Goal: Task Accomplishment & Management: Use online tool/utility

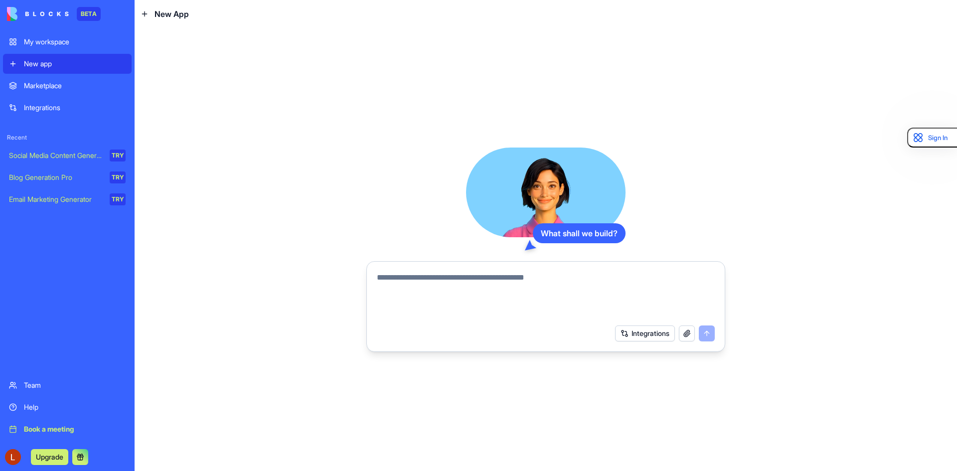
click at [61, 105] on div "Integrations" at bounding box center [75, 108] width 102 height 10
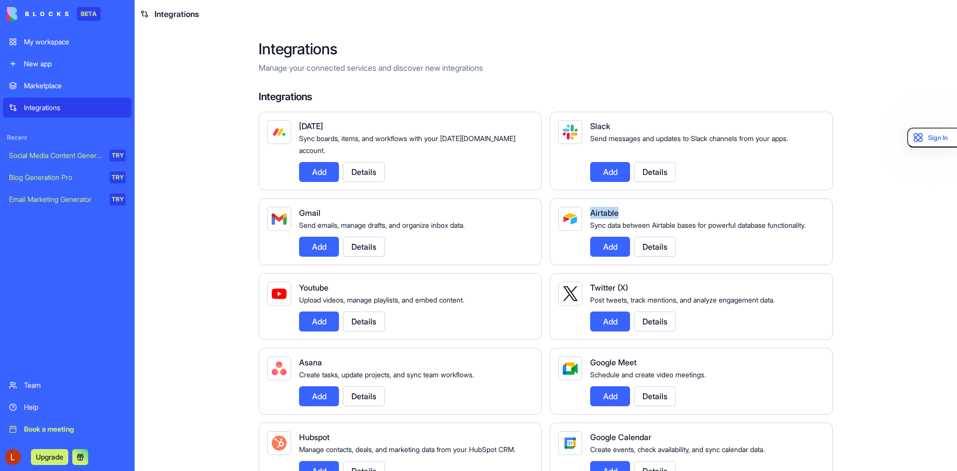
drag, startPoint x: 616, startPoint y: 197, endPoint x: 571, endPoint y: 206, distance: 46.7
click at [571, 206] on div "Airtable Sync data between Airtable bases for powerful database functionality. …" at bounding box center [691, 231] width 283 height 67
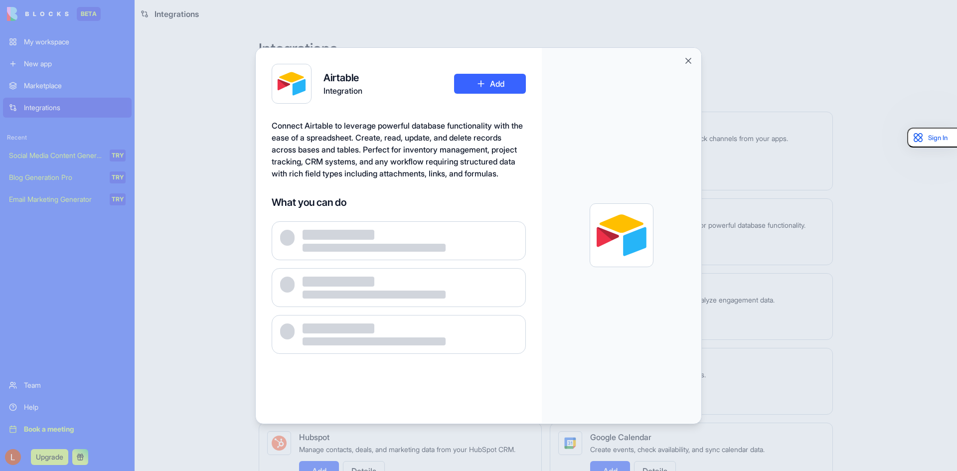
click at [680, 55] on div at bounding box center [621, 235] width 159 height 375
click at [688, 59] on button "Close" at bounding box center [688, 61] width 10 height 10
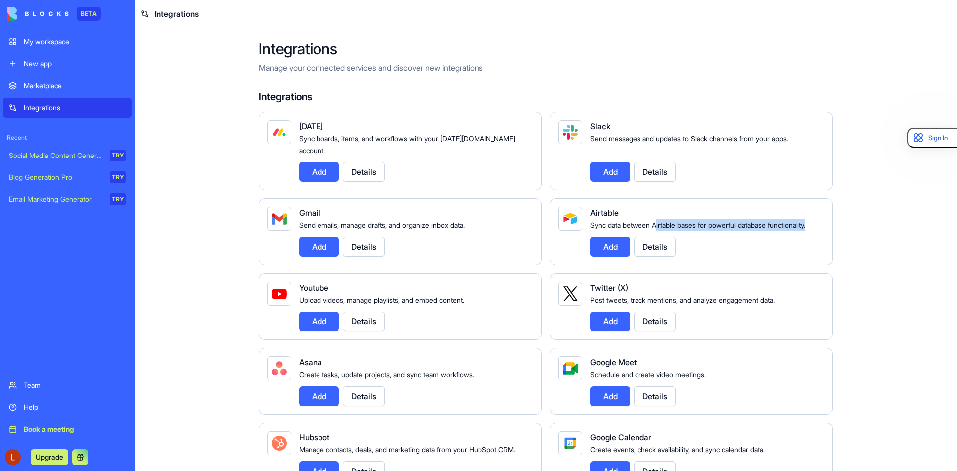
drag, startPoint x: 657, startPoint y: 209, endPoint x: 674, endPoint y: 233, distance: 28.9
click at [674, 233] on div "Airtable Sync data between Airtable bases for powerful database functionality. …" at bounding box center [703, 232] width 226 height 50
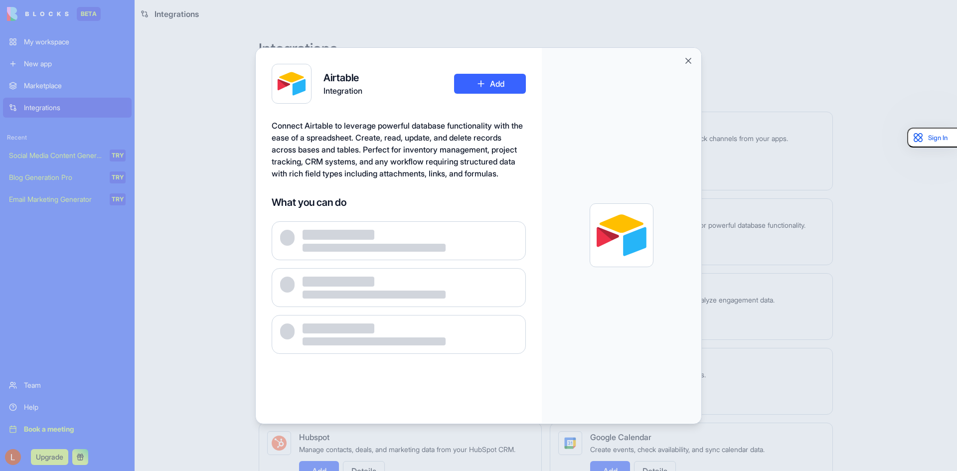
click at [738, 226] on div at bounding box center [478, 235] width 957 height 471
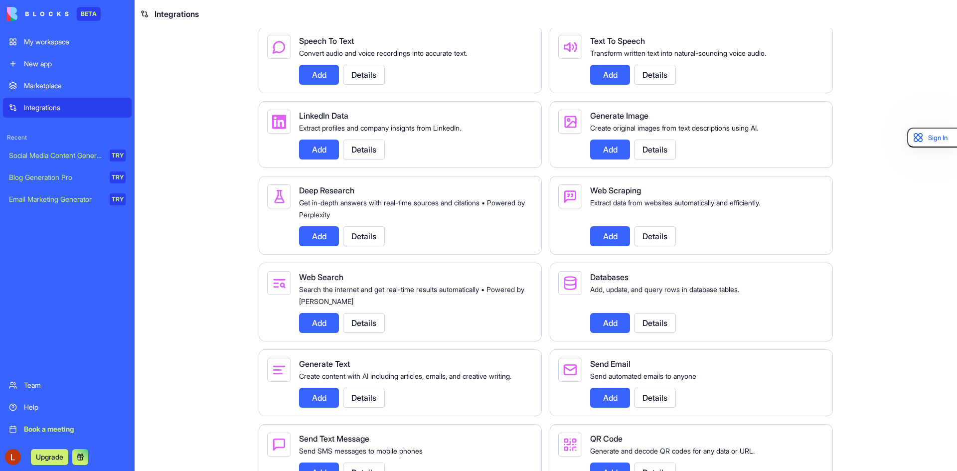
scroll to position [998, 0]
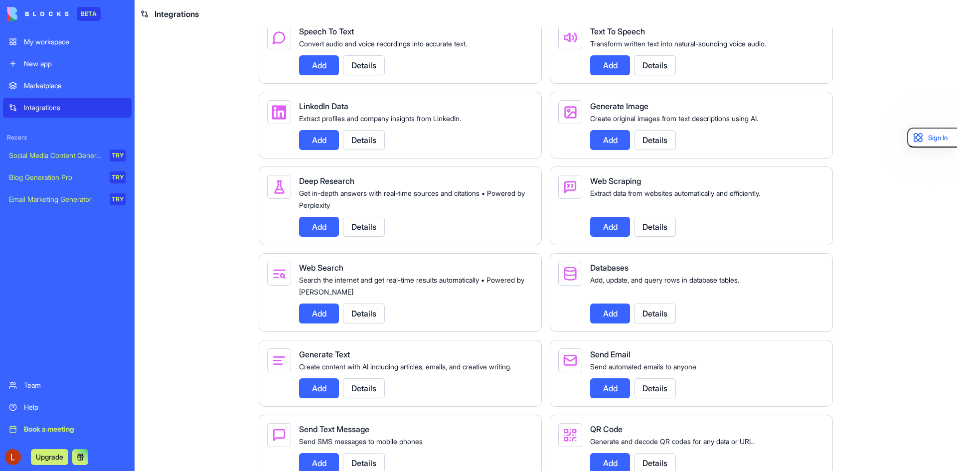
click at [661, 237] on button "Details" at bounding box center [655, 227] width 42 height 20
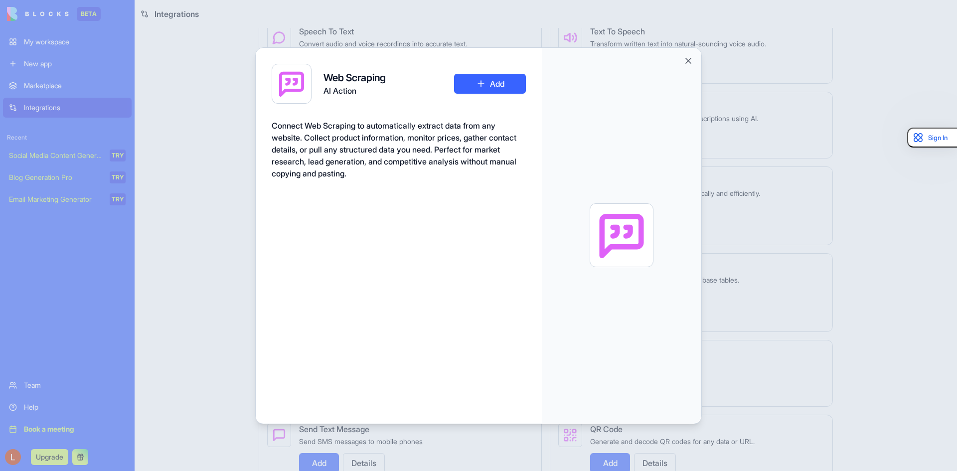
click at [480, 86] on button "Add" at bounding box center [490, 84] width 72 height 20
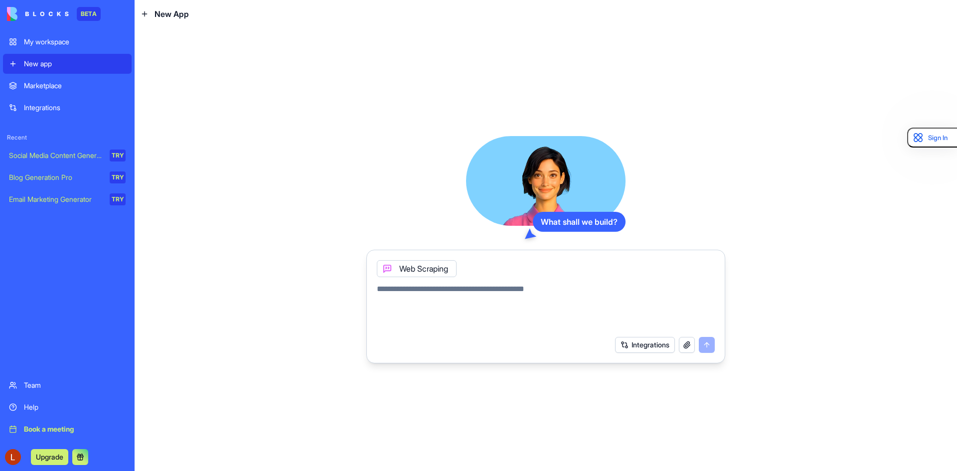
click at [52, 114] on link "Integrations" at bounding box center [67, 108] width 129 height 20
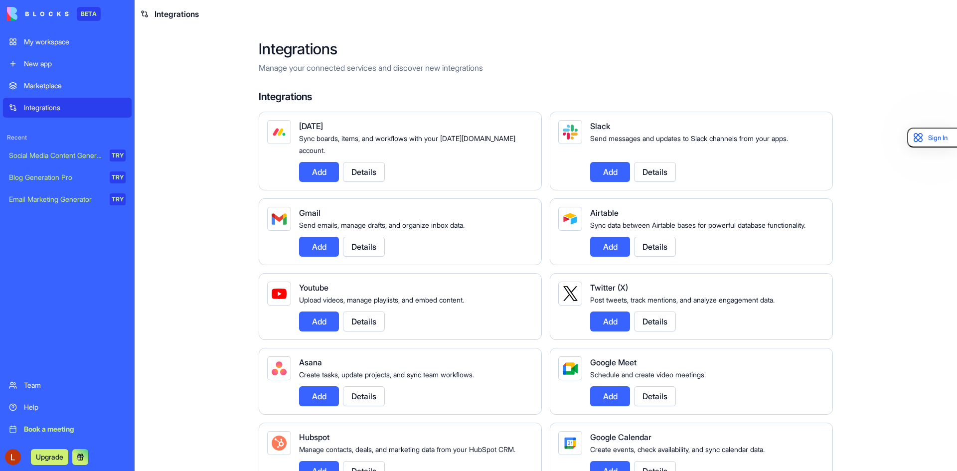
click at [61, 82] on div "Marketplace" at bounding box center [75, 86] width 102 height 10
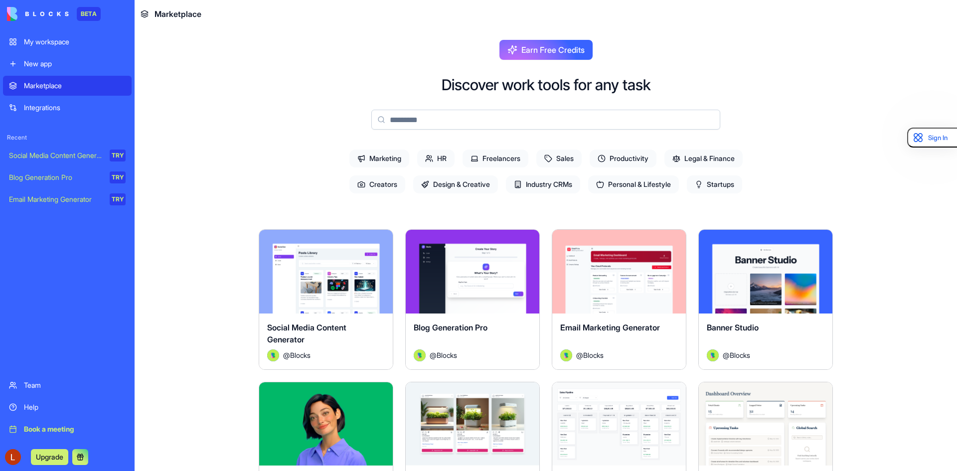
click at [51, 42] on div "My workspace" at bounding box center [75, 42] width 102 height 10
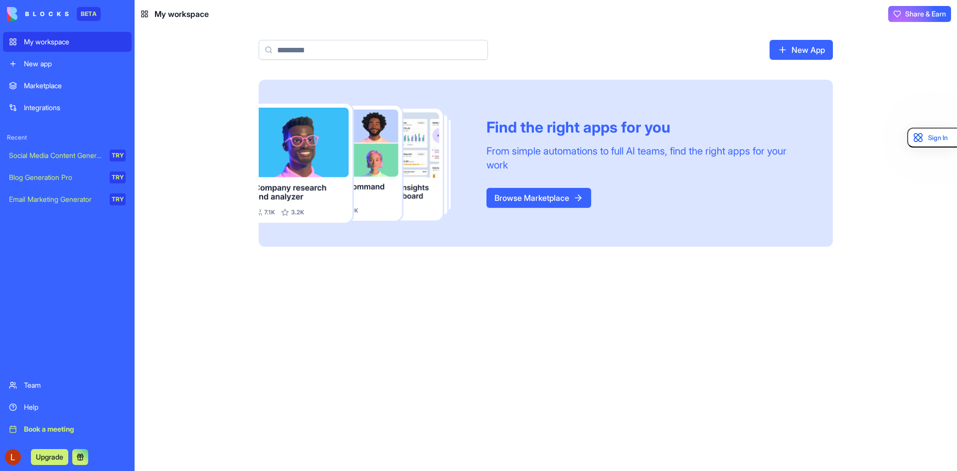
click at [39, 64] on div "New app" at bounding box center [75, 64] width 102 height 10
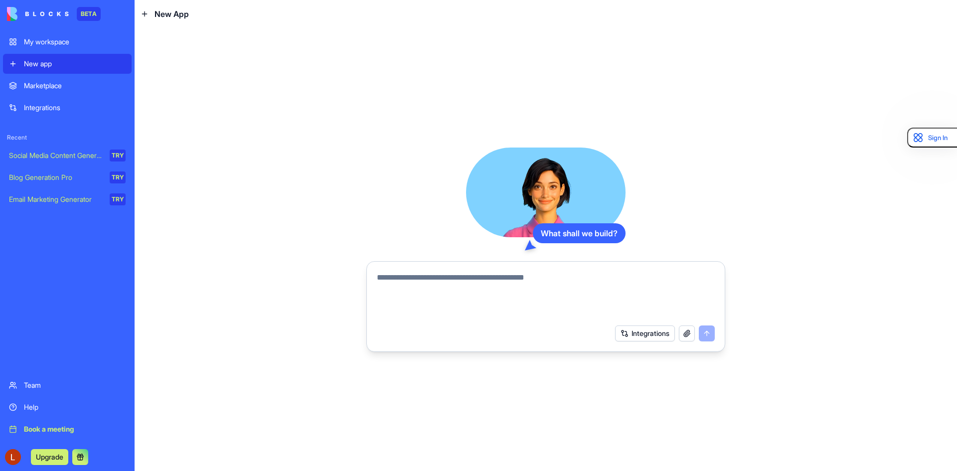
click at [665, 333] on button "Integrations" at bounding box center [645, 333] width 60 height 16
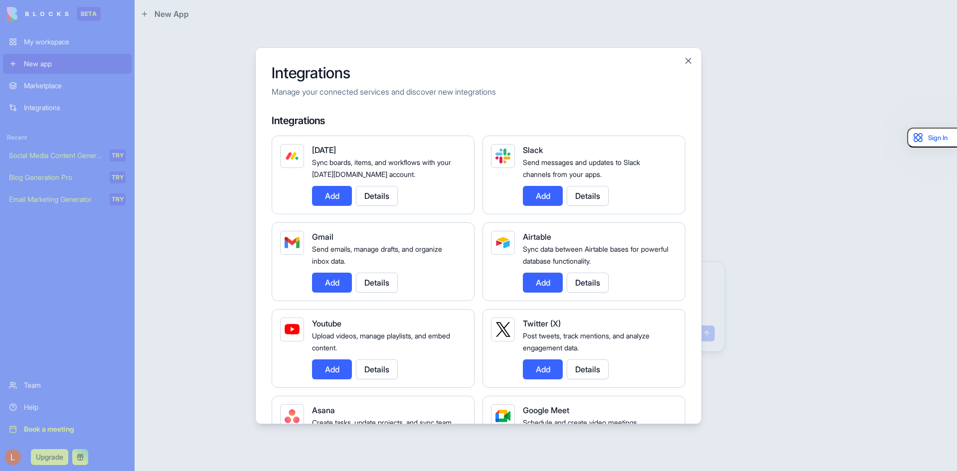
click at [796, 224] on div at bounding box center [478, 235] width 957 height 471
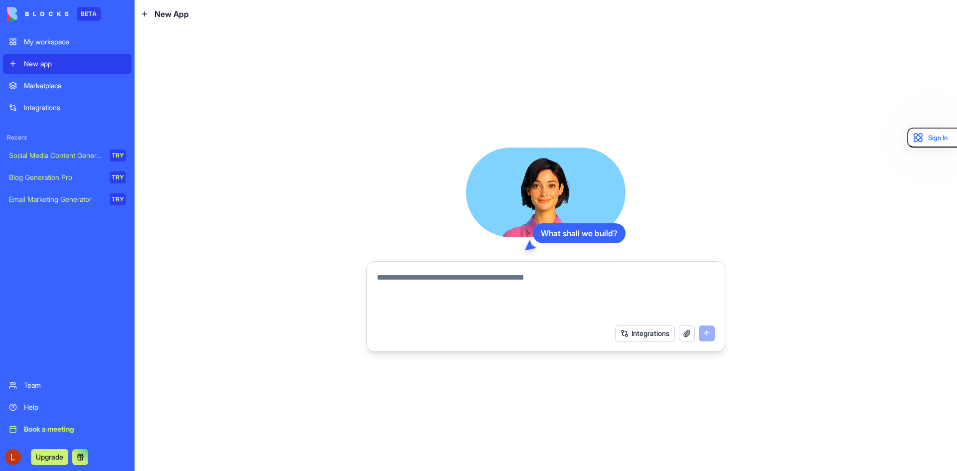
click at [683, 333] on button "button" at bounding box center [687, 333] width 16 height 16
click at [638, 329] on button "Integrations" at bounding box center [645, 333] width 60 height 16
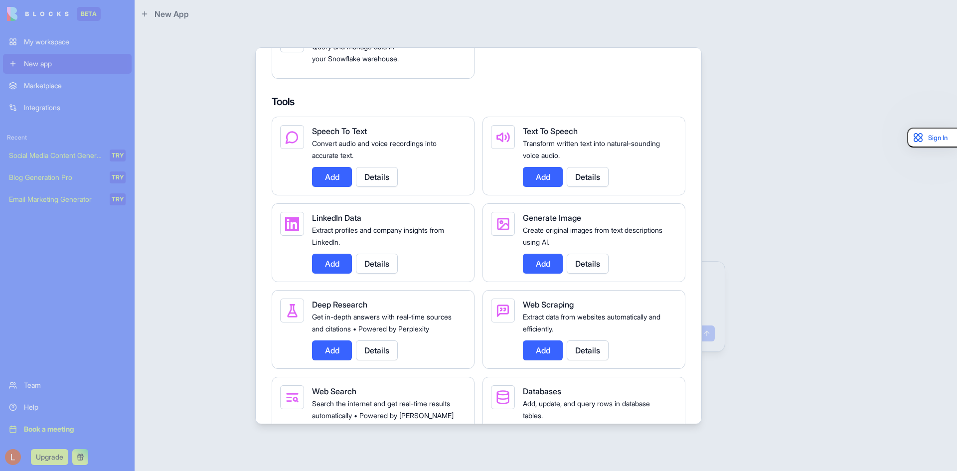
scroll to position [1041, 0]
click at [742, 233] on div at bounding box center [478, 235] width 957 height 471
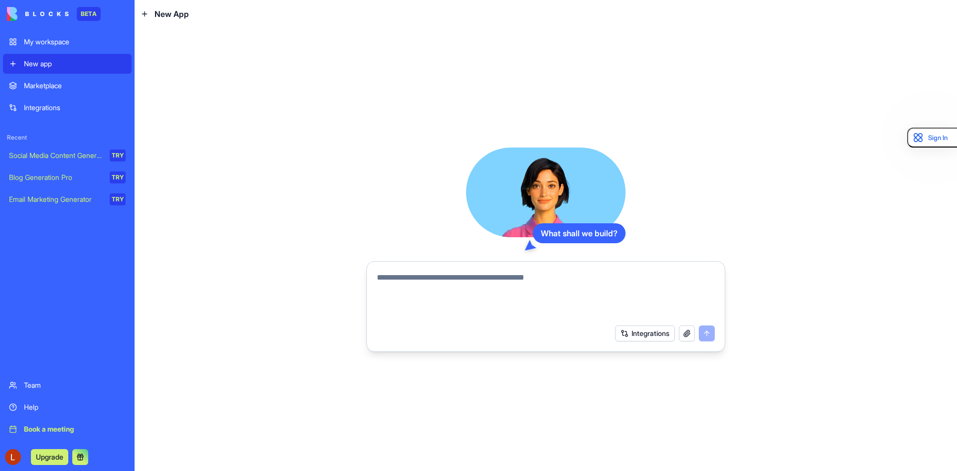
click at [67, 88] on div "Marketplace" at bounding box center [75, 86] width 102 height 10
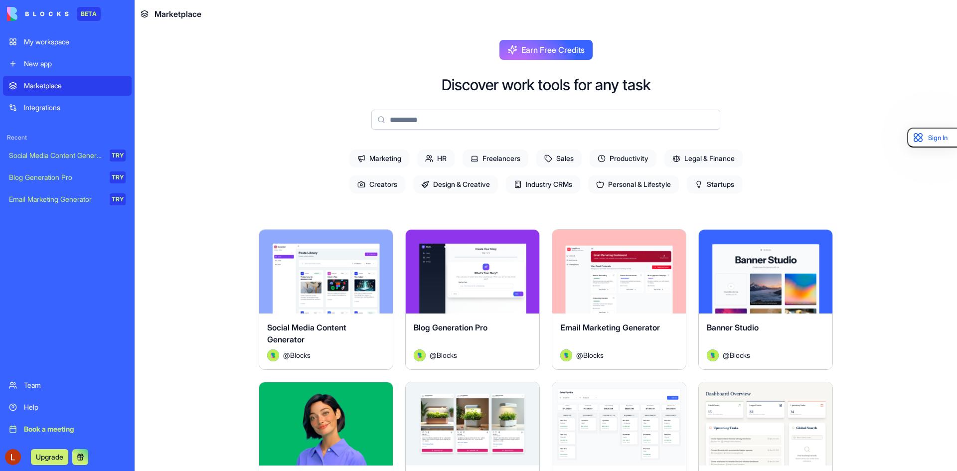
click at [32, 63] on div "New app" at bounding box center [75, 64] width 102 height 10
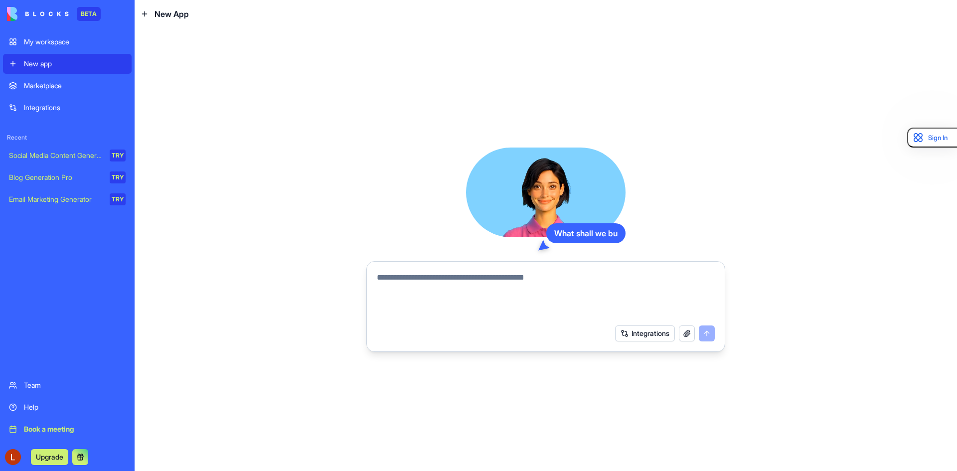
click at [564, 285] on textarea at bounding box center [546, 296] width 338 height 48
click at [119, 153] on div "TRY" at bounding box center [118, 155] width 16 height 12
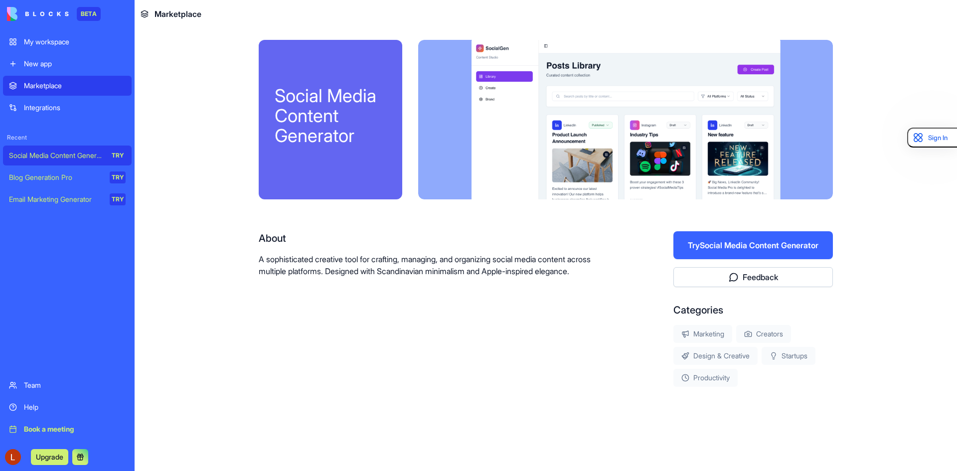
click at [748, 240] on button "Try Social Media Content Generator" at bounding box center [752, 245] width 159 height 28
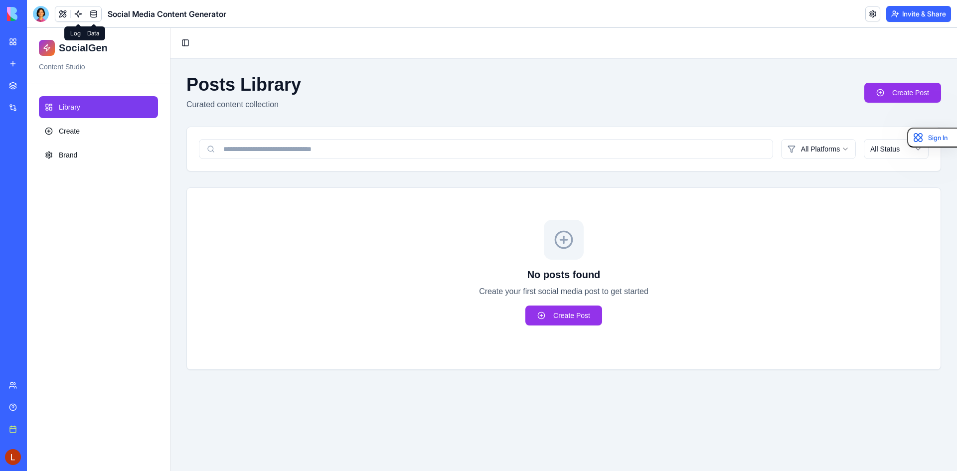
click at [93, 14] on link at bounding box center [93, 13] width 15 height 15
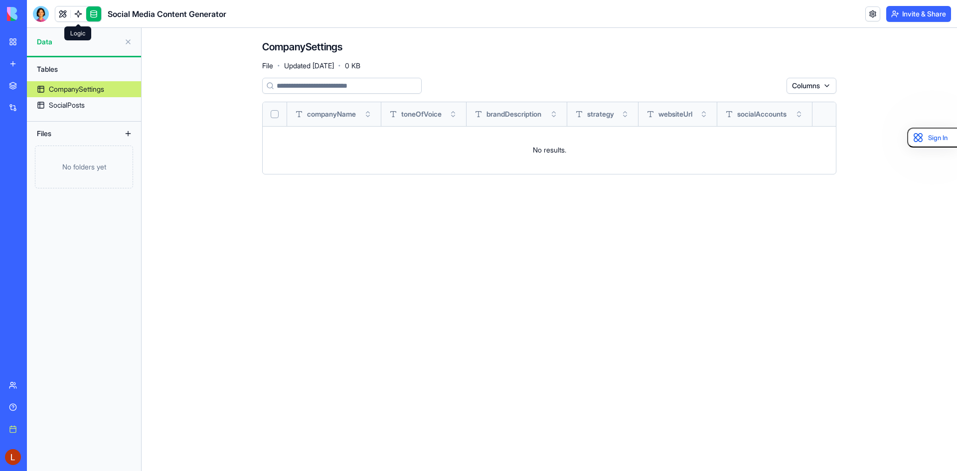
click at [74, 19] on link at bounding box center [78, 13] width 15 height 15
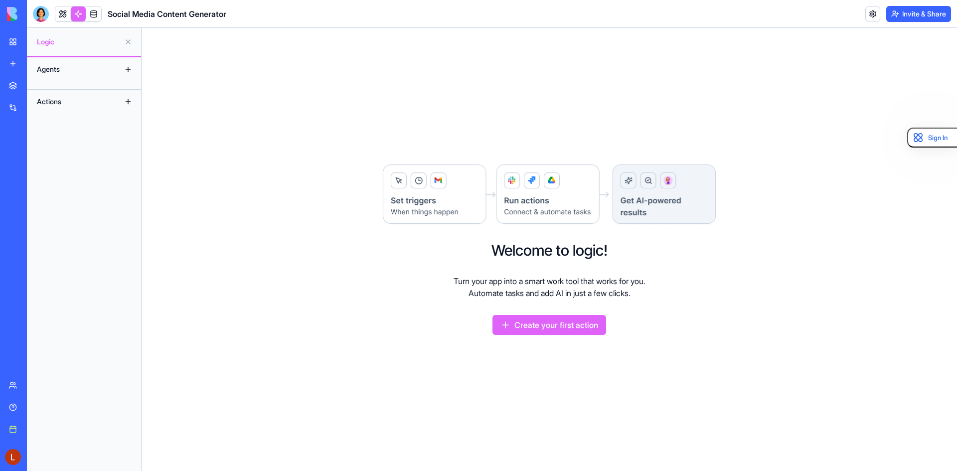
click at [79, 74] on div "Agents" at bounding box center [72, 69] width 80 height 16
click at [126, 68] on button at bounding box center [128, 69] width 16 height 16
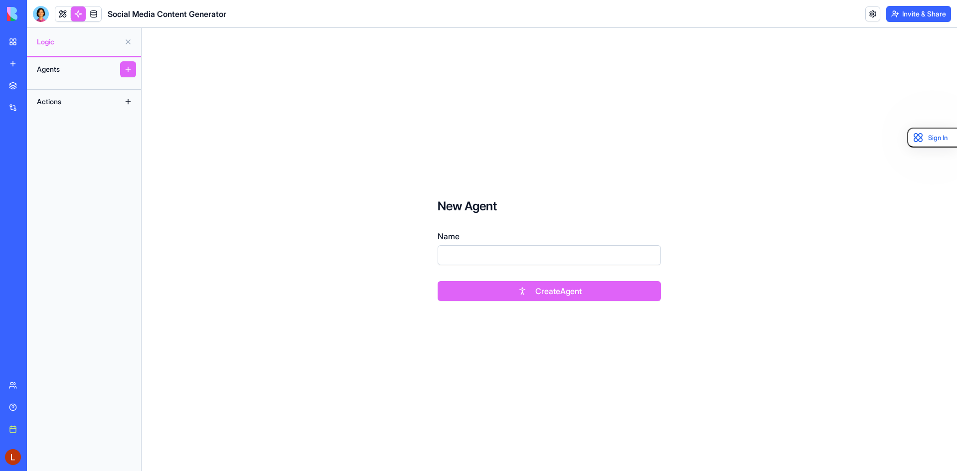
click at [487, 259] on input "Name" at bounding box center [548, 255] width 223 height 20
type input "***"
click at [568, 291] on button "Create Agent" at bounding box center [548, 291] width 223 height 20
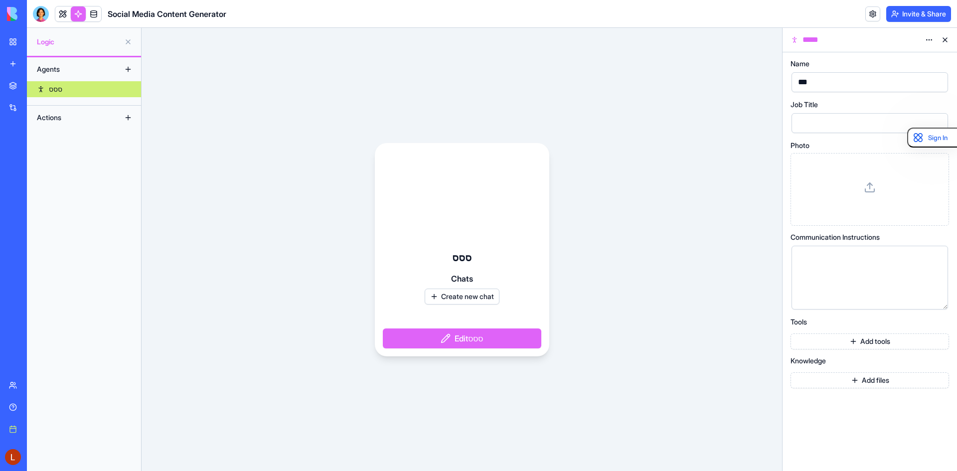
click at [866, 340] on button "Add tools" at bounding box center [869, 341] width 158 height 16
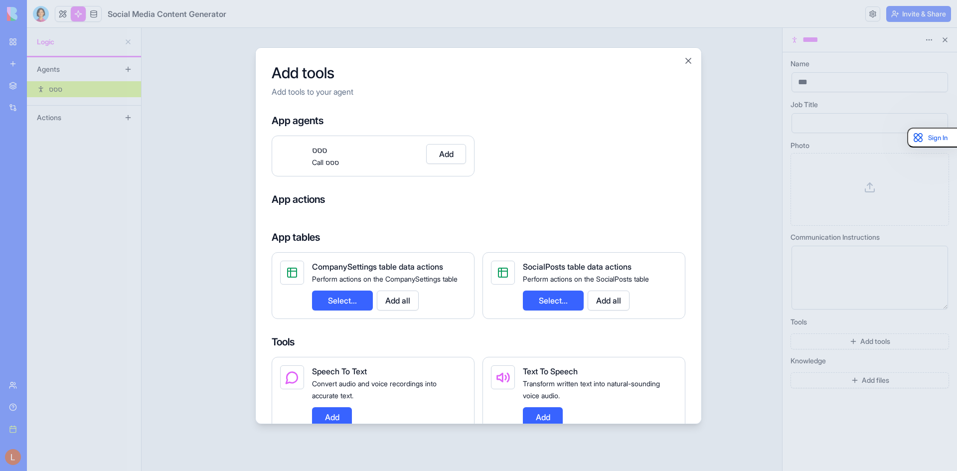
click at [708, 243] on div at bounding box center [478, 235] width 957 height 471
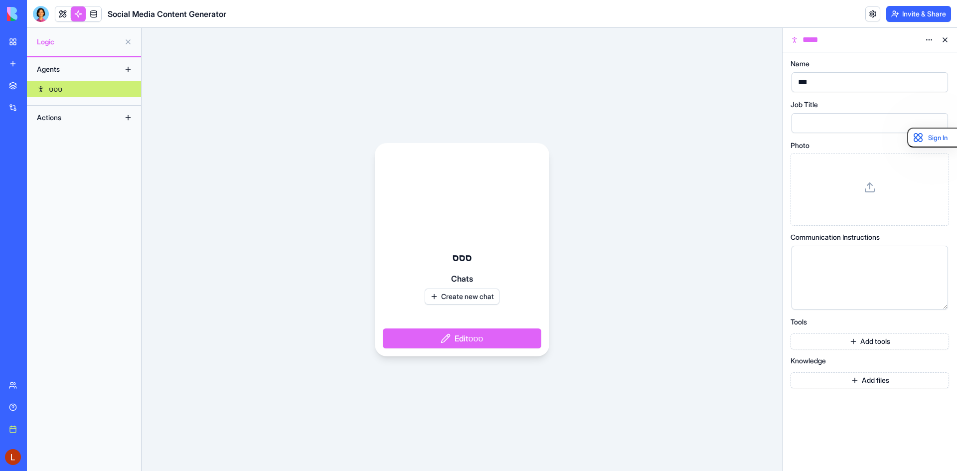
click at [828, 373] on button "Add files" at bounding box center [869, 380] width 158 height 16
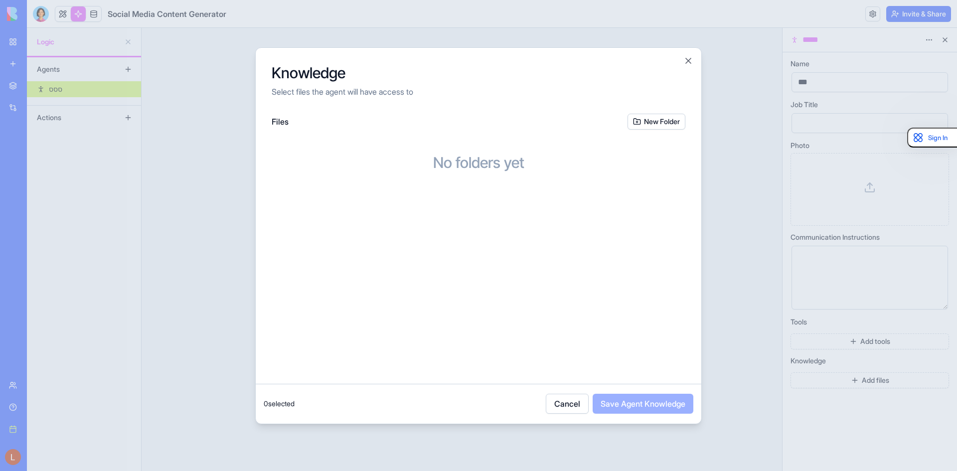
click at [187, 275] on div at bounding box center [478, 235] width 957 height 471
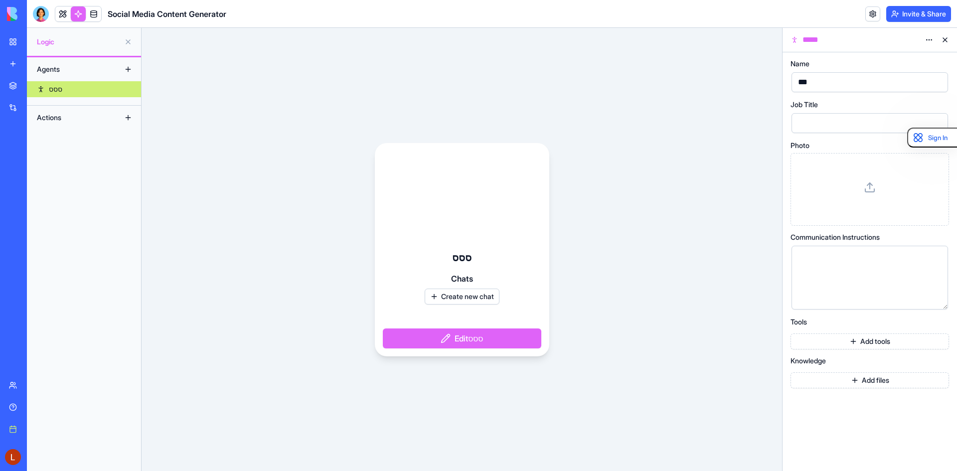
click at [72, 117] on div "Actions" at bounding box center [72, 118] width 80 height 16
click at [125, 118] on button at bounding box center [128, 118] width 16 height 16
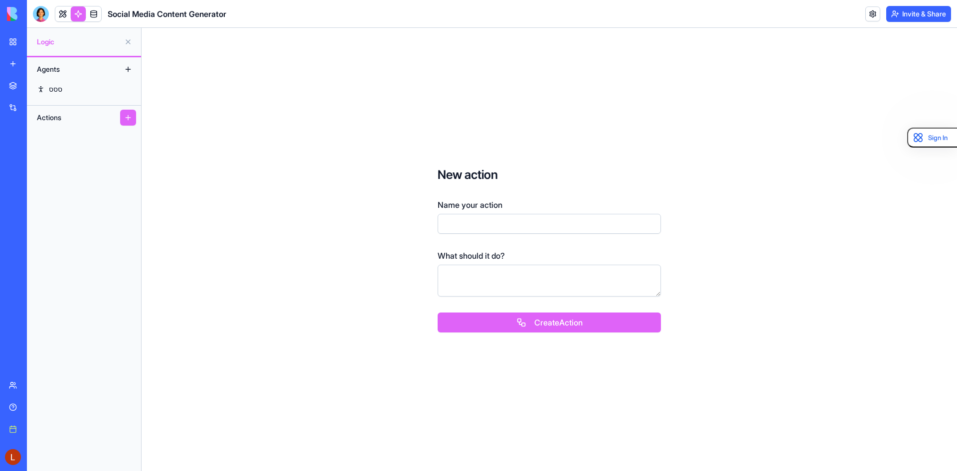
click at [500, 223] on input "Name your action" at bounding box center [548, 224] width 223 height 20
type input "***"
click at [591, 326] on button "Create Action" at bounding box center [548, 322] width 223 height 20
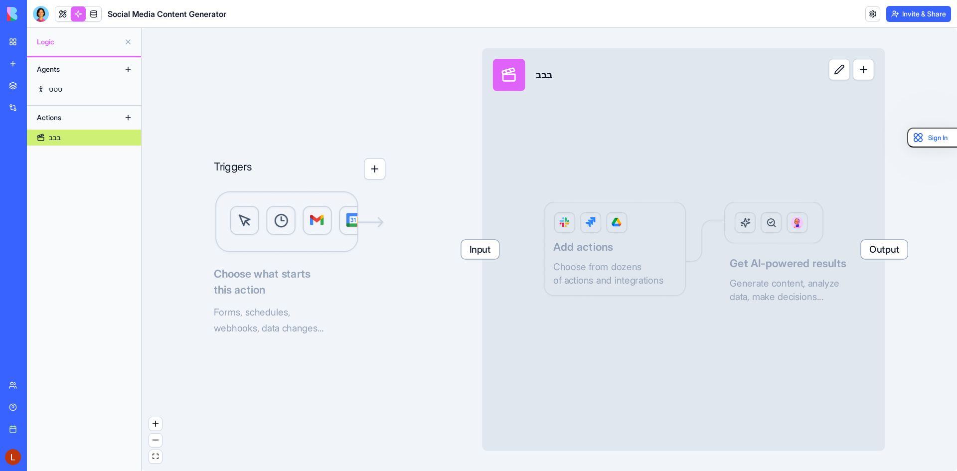
click at [378, 170] on button "button" at bounding box center [374, 168] width 21 height 21
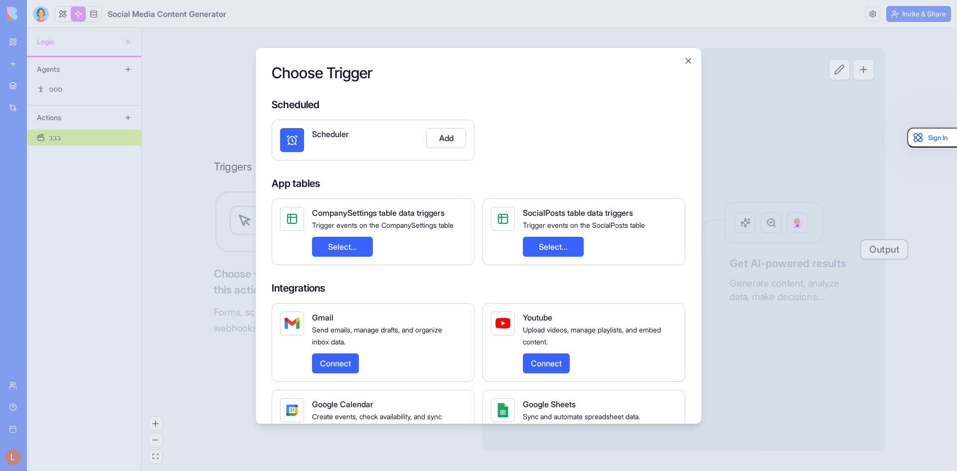
scroll to position [147, 0]
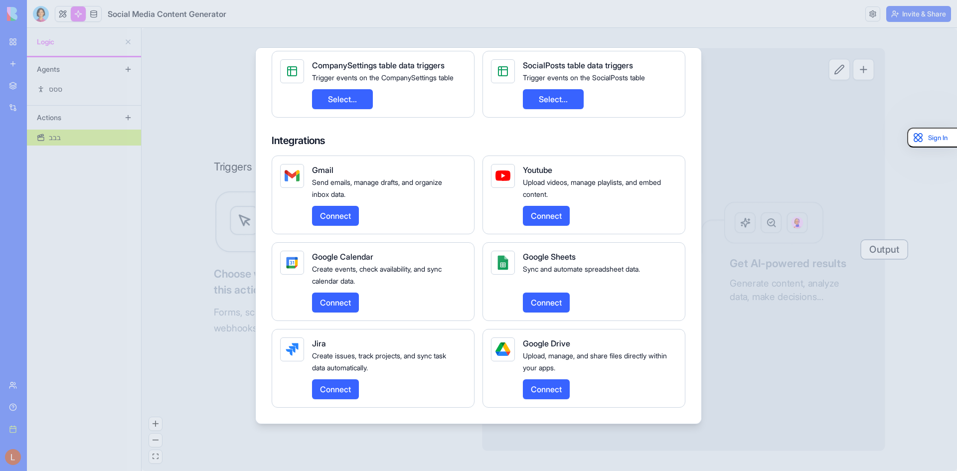
click at [327, 218] on button "Connect" at bounding box center [335, 216] width 47 height 20
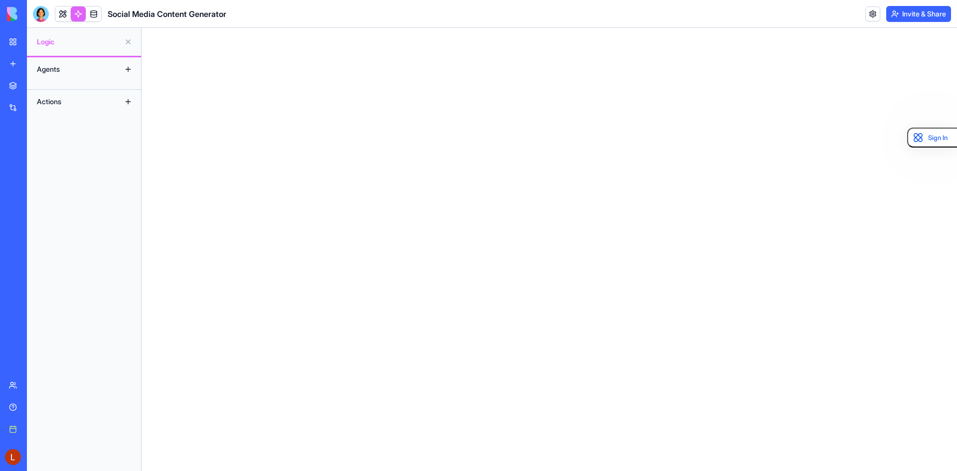
click at [125, 99] on button at bounding box center [128, 102] width 16 height 16
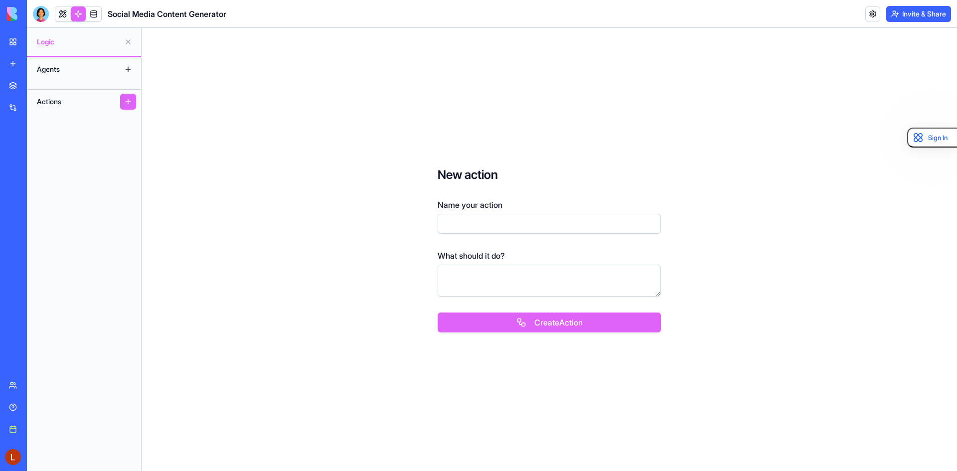
click at [485, 214] on input "Name your action" at bounding box center [548, 224] width 223 height 20
type input "***"
click at [613, 322] on button "Create Action" at bounding box center [548, 322] width 223 height 20
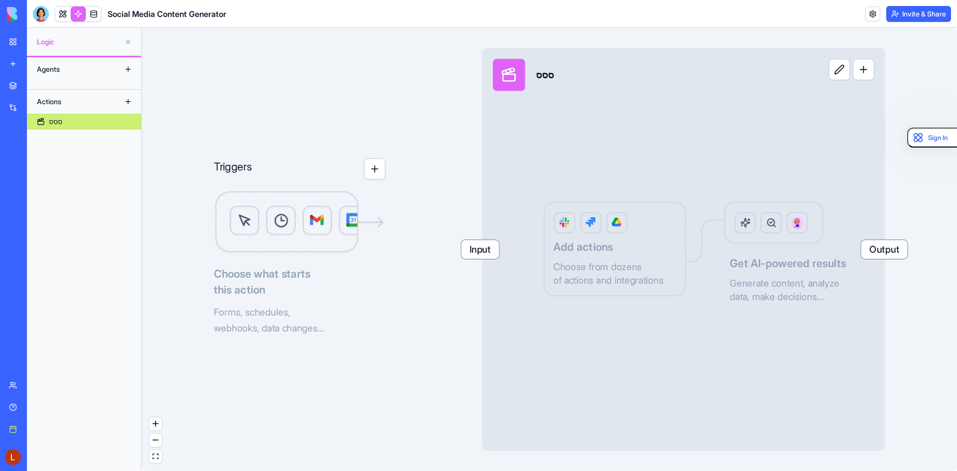
click at [378, 175] on button "button" at bounding box center [374, 168] width 21 height 21
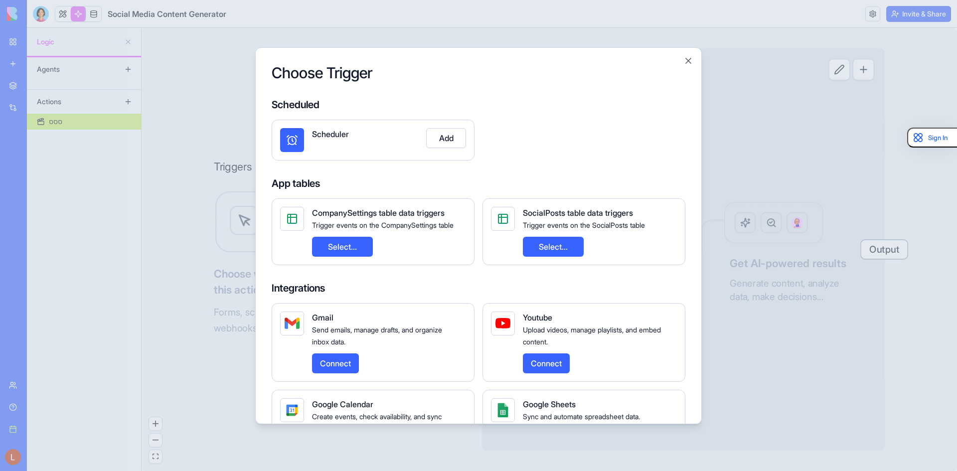
click at [436, 139] on button "Add" at bounding box center [446, 138] width 40 height 20
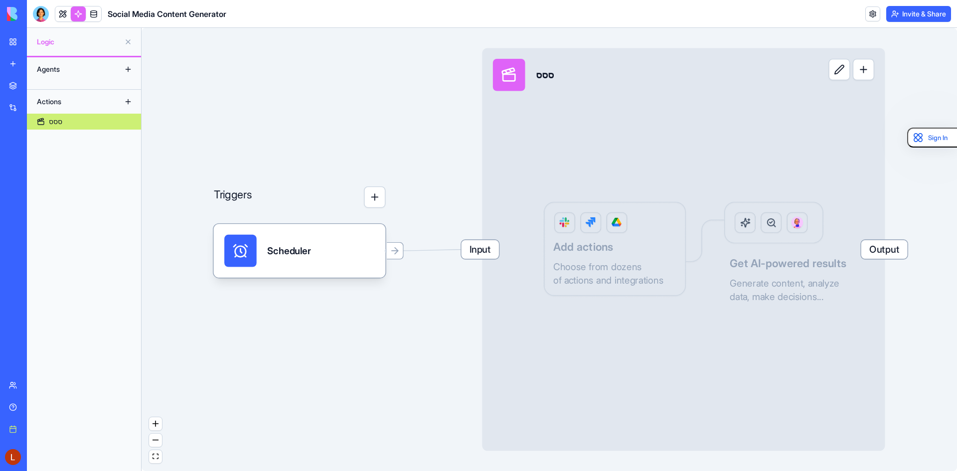
click at [496, 252] on span "Input" at bounding box center [479, 249] width 37 height 19
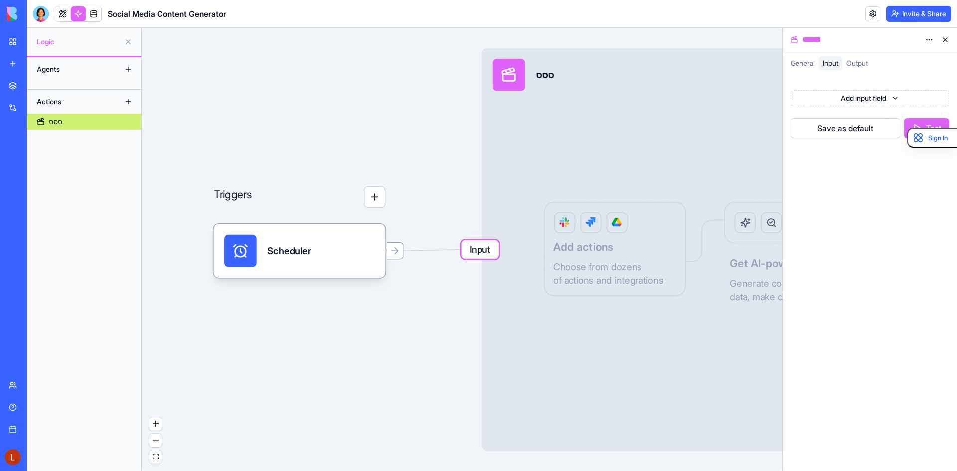
click at [818, 99] on html "BETA My workspace New app Marketplace Integrations Recent Social Media Content …" at bounding box center [478, 235] width 957 height 471
click at [617, 151] on div "Input ססס Output Add actions Choose from dozens of actions and integrations Get…" at bounding box center [683, 249] width 403 height 403
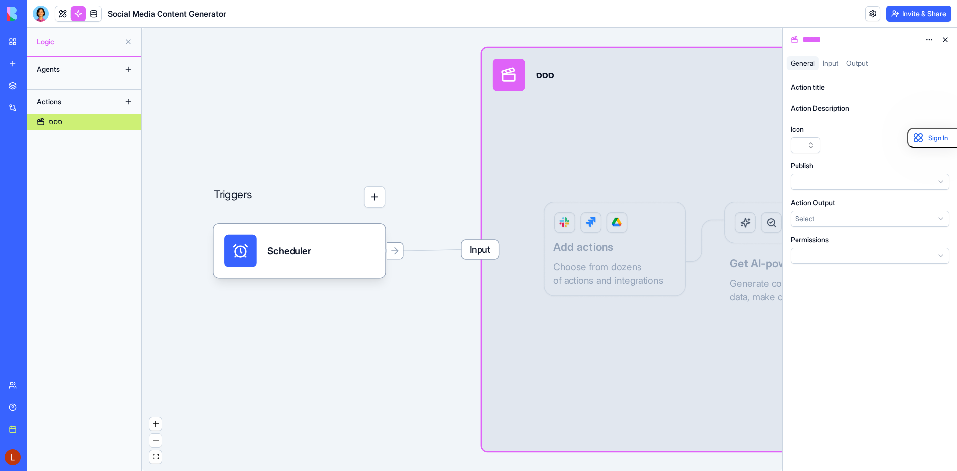
click at [621, 244] on div "Input ססס Output Add actions Choose from dozens of actions and integrations Get…" at bounding box center [683, 249] width 403 height 403
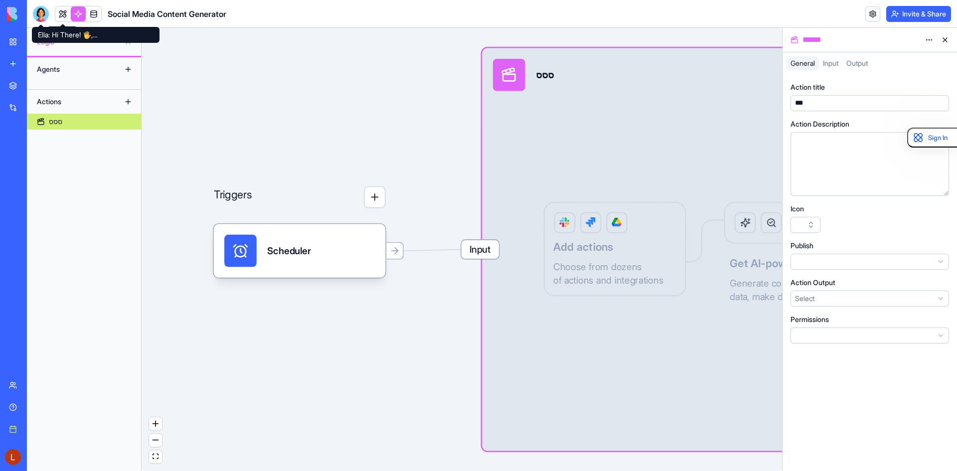
click at [36, 11] on div at bounding box center [41, 14] width 16 height 16
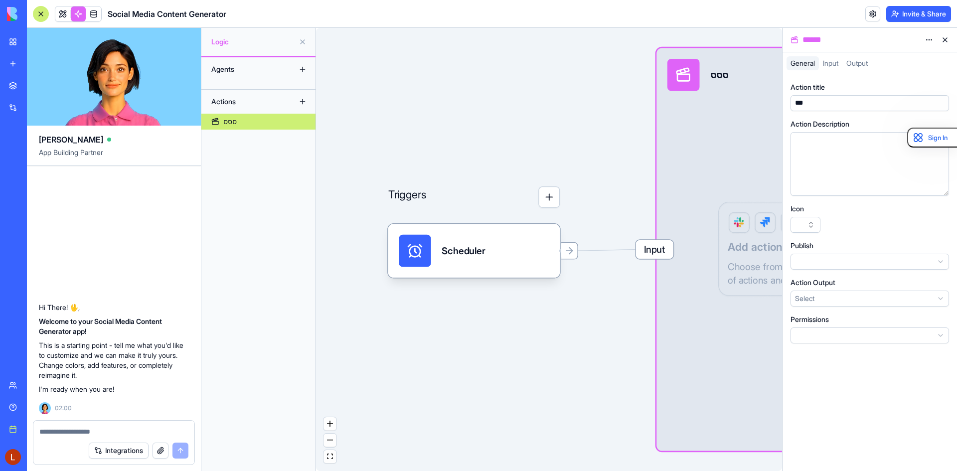
click at [114, 423] on div at bounding box center [113, 429] width 161 height 16
click at [114, 424] on div at bounding box center [113, 429] width 161 height 16
click at [62, 12] on link at bounding box center [62, 13] width 15 height 15
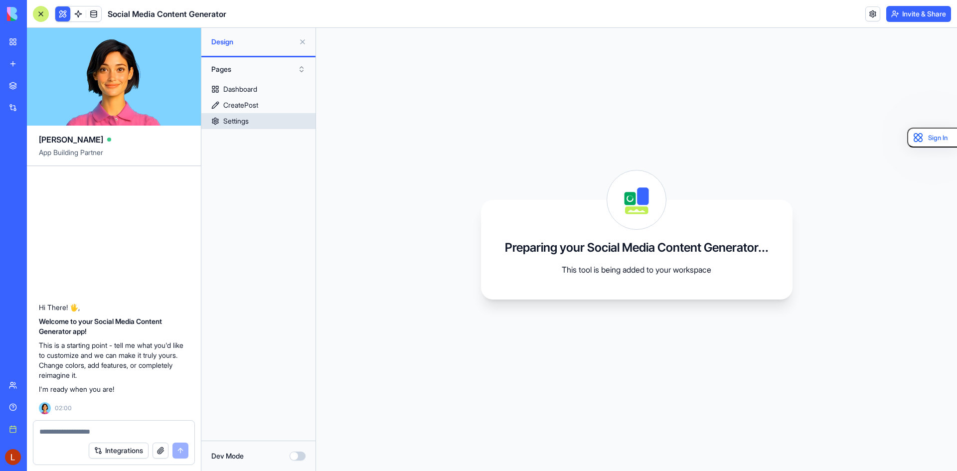
click at [269, 130] on div "Dashboard CreatePost Settings" at bounding box center [258, 256] width 114 height 351
click at [268, 123] on link "Settings" at bounding box center [258, 121] width 114 height 16
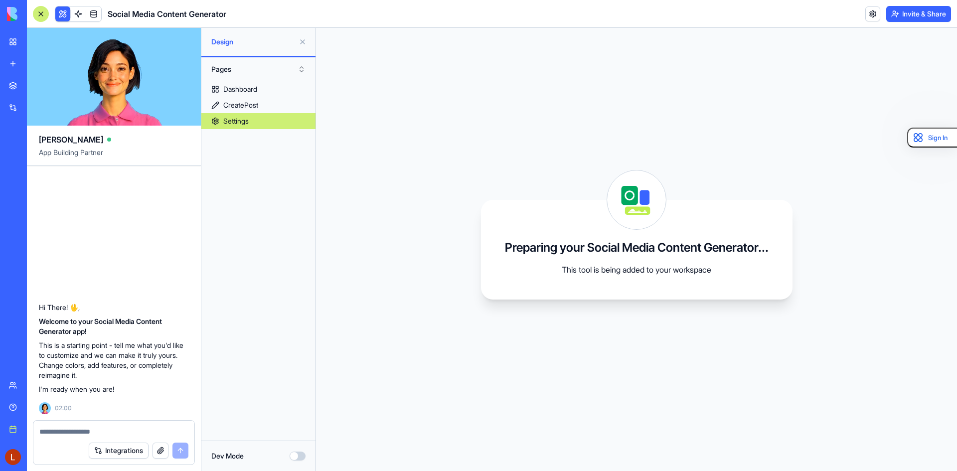
click at [98, 12] on div "BETA" at bounding box center [89, 14] width 24 height 14
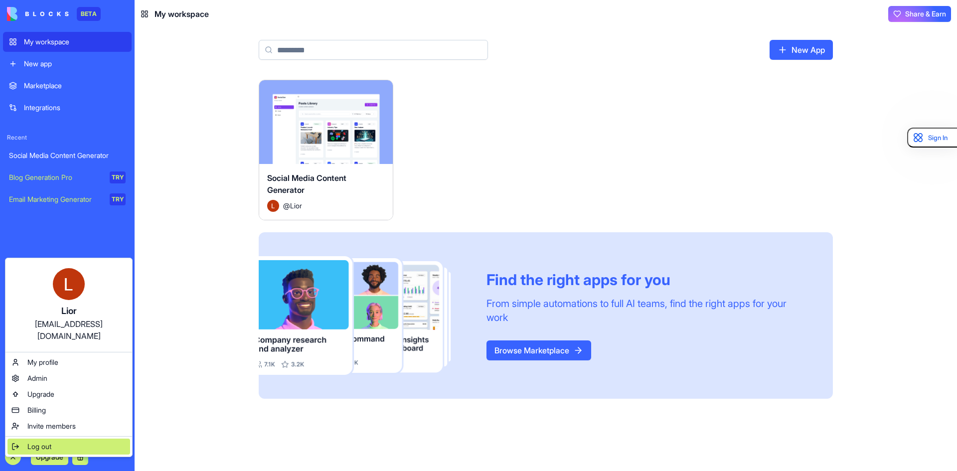
click at [34, 441] on span "Log out" at bounding box center [39, 446] width 24 height 10
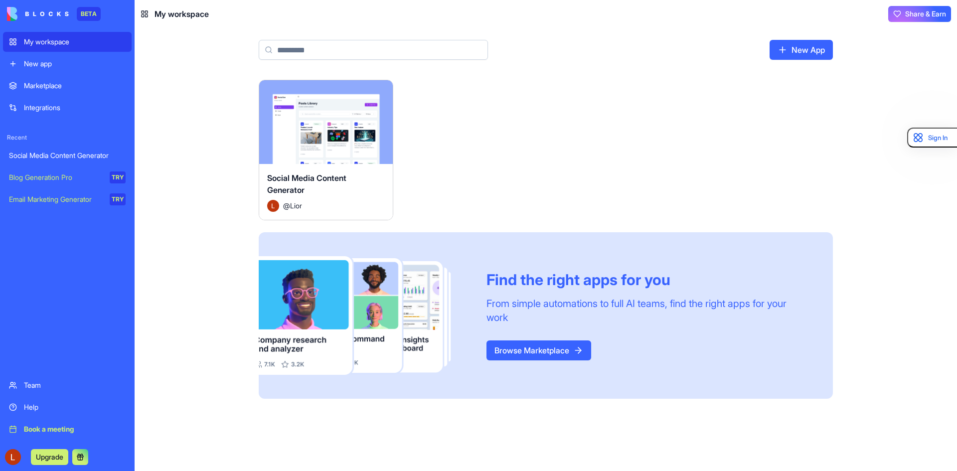
click at [304, 169] on div "Social Media Content Generator @ Lior" at bounding box center [326, 192] width 134 height 56
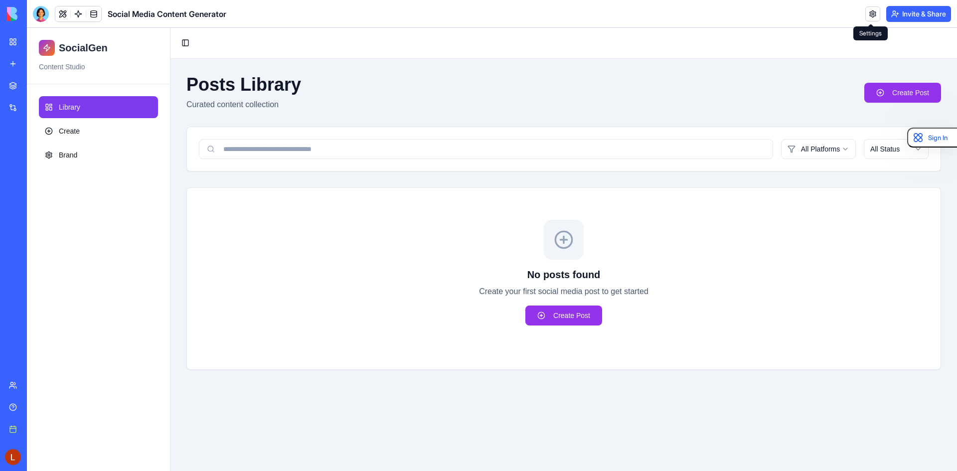
click at [871, 14] on link at bounding box center [872, 13] width 15 height 15
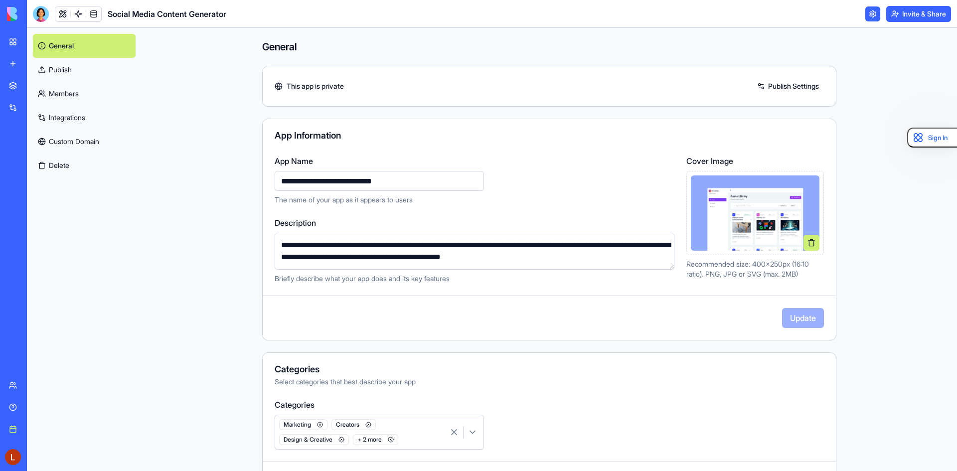
click at [86, 70] on link "Publish" at bounding box center [84, 70] width 103 height 24
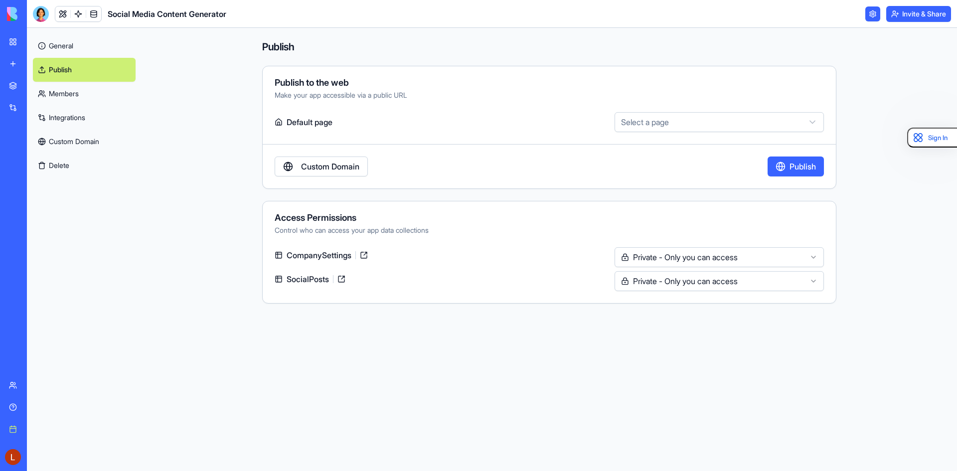
click at [637, 120] on html "**********" at bounding box center [478, 235] width 957 height 471
click at [608, 369] on html "**********" at bounding box center [478, 235] width 957 height 471
click at [734, 257] on html "**********" at bounding box center [478, 235] width 957 height 471
click at [708, 382] on html "**********" at bounding box center [478, 235] width 957 height 471
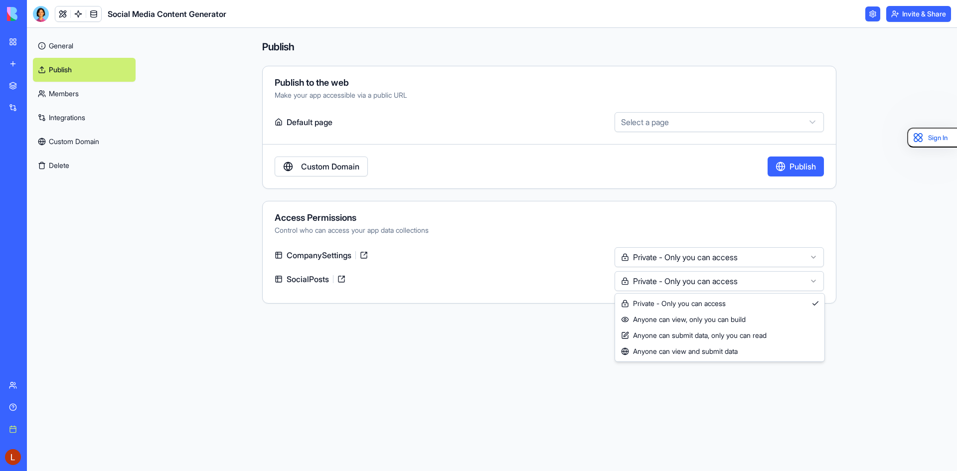
click at [693, 284] on html "**********" at bounding box center [478, 235] width 957 height 471
click at [531, 369] on html "**********" at bounding box center [478, 235] width 957 height 471
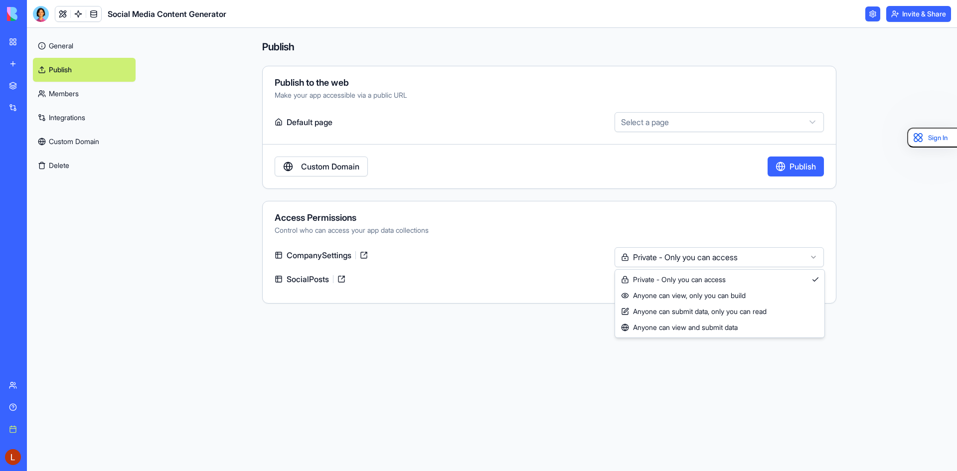
click at [641, 251] on html "**********" at bounding box center [478, 235] width 957 height 471
click at [546, 456] on html "**********" at bounding box center [478, 235] width 957 height 471
